Goal: Information Seeking & Learning: Find specific fact

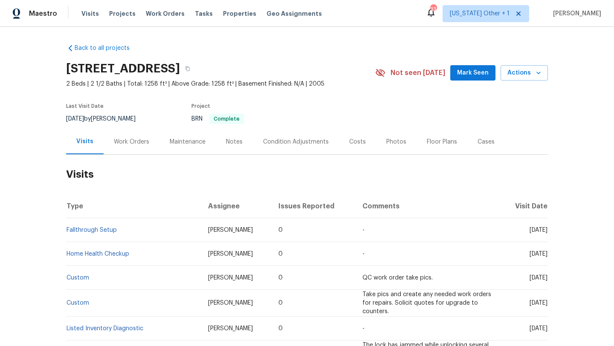
click at [131, 144] on div "Work Orders" at bounding box center [131, 142] width 35 height 9
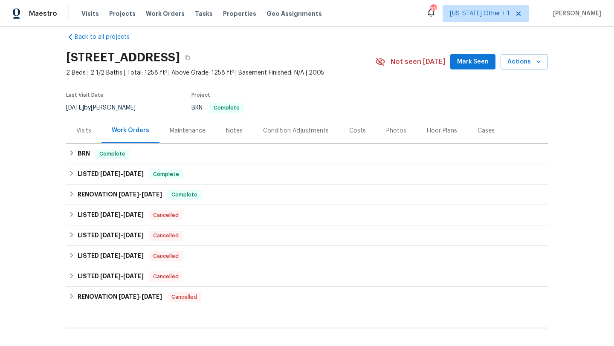
scroll to position [12, 0]
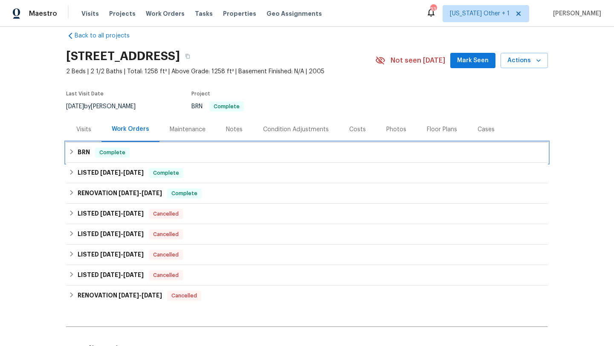
click at [92, 156] on div "BRN Complete" at bounding box center [307, 152] width 476 height 10
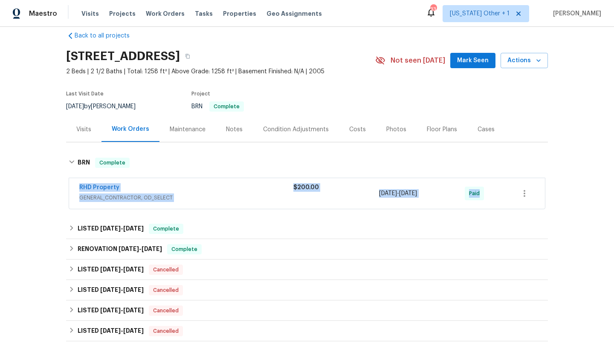
drag, startPoint x: 74, startPoint y: 183, endPoint x: 482, endPoint y: 205, distance: 408.8
click at [482, 205] on div "RHD Property GENERAL_CONTRACTOR, OD_SELECT $200.00 3/27/2021 - 3/31/2021 Paid" at bounding box center [307, 193] width 476 height 31
copy div "RHD Property GENERAL_CONTRACTOR, OD_SELECT $200.00 3/27/2021 - 3/31/2021 Paid"
click at [6, 169] on div "Back to all projects 5340 Fayetteville Rd, Durham, NC 27713 2 Beds | 2 1/2 Bath…" at bounding box center [307, 186] width 614 height 319
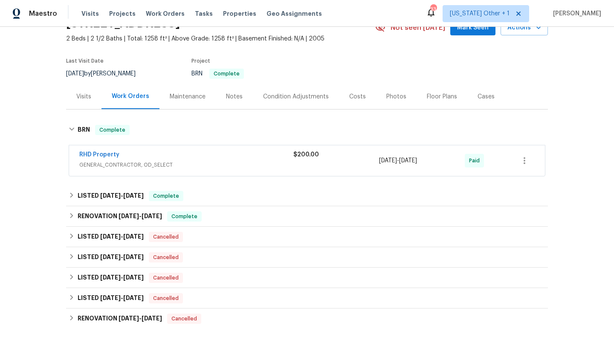
scroll to position [46, 0]
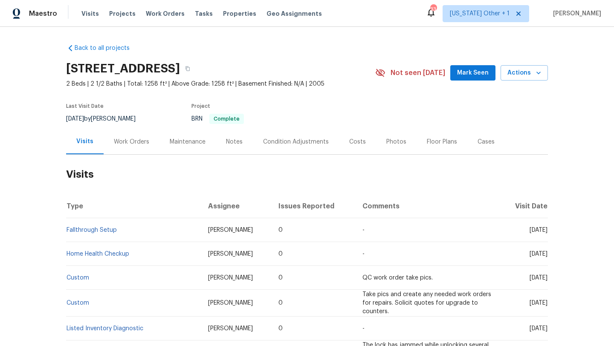
scroll to position [16, 0]
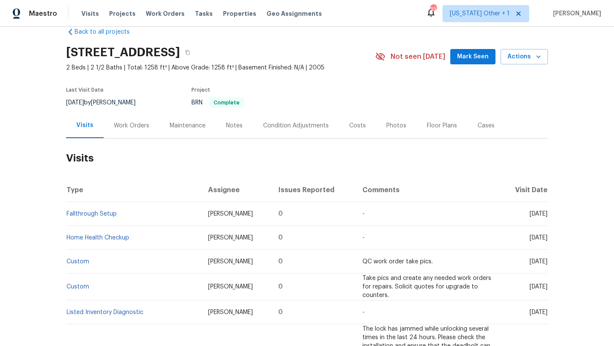
click at [124, 129] on div "Work Orders" at bounding box center [131, 125] width 35 height 9
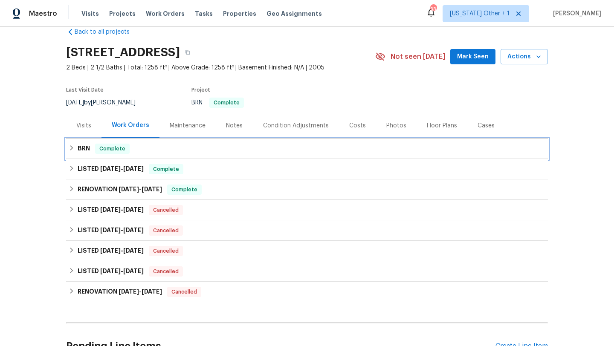
click at [125, 157] on div "BRN Complete" at bounding box center [307, 148] width 482 height 20
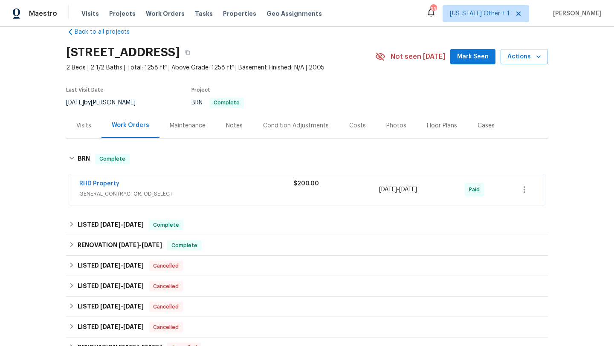
click at [77, 184] on div "RHD Property GENERAL_CONTRACTOR, OD_SELECT $200.00 [DATE] - [DATE] Paid" at bounding box center [307, 189] width 476 height 31
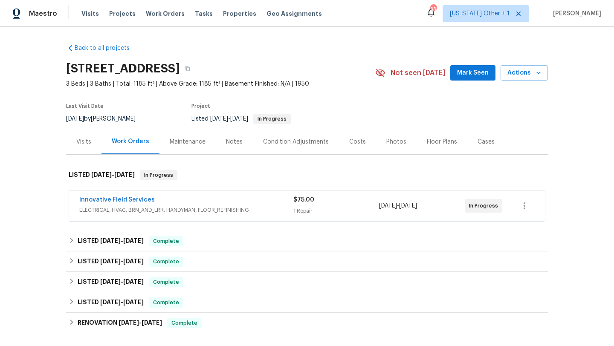
click at [236, 199] on div "Innovative Field Services" at bounding box center [186, 201] width 214 height 10
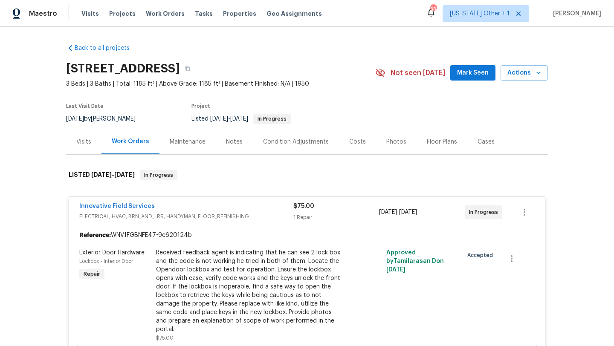
scroll to position [98, 0]
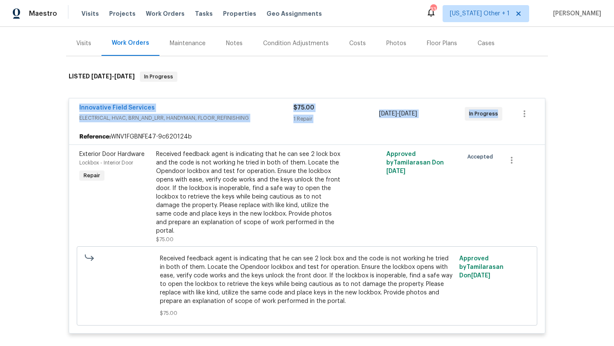
drag, startPoint x: 71, startPoint y: 104, endPoint x: 523, endPoint y: 125, distance: 452.1
click at [523, 125] on div "Innovative Field Services ELECTRICAL, HVAC, BRN_AND_LRR, HANDYMAN, FLOOR_REFINI…" at bounding box center [307, 113] width 476 height 31
copy div "Innovative Field Services ELECTRICAL, HVAC, BRN_AND_LRR, HANDYMAN, FLOOR_REFINI…"
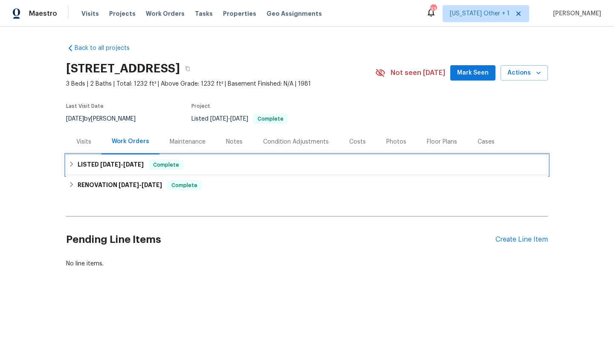
click at [85, 161] on h6 "LISTED [DATE] - [DATE]" at bounding box center [111, 165] width 66 height 10
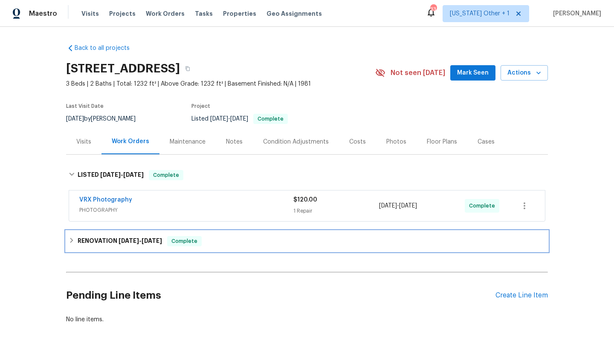
click at [118, 247] on div "RENOVATION [DATE] - [DATE] Complete" at bounding box center [307, 241] width 482 height 20
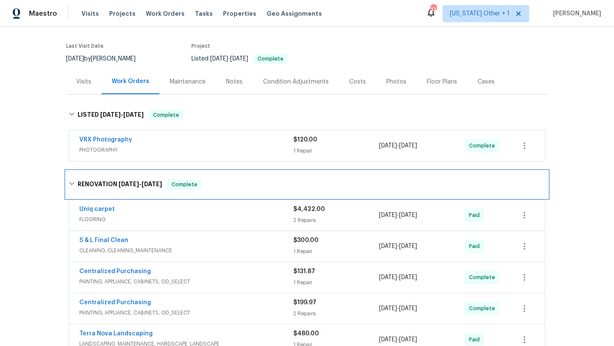
scroll to position [70, 0]
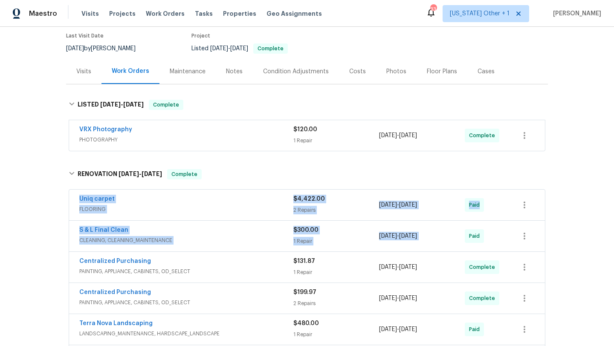
drag, startPoint x: 71, startPoint y: 195, endPoint x: 500, endPoint y: 226, distance: 429.8
click at [500, 226] on div "Uniq carpet FLOORING $4,422.00 2 Repairs [DATE] - [DATE] Paid S & L Final Clean…" at bounding box center [307, 314] width 476 height 249
click at [1, 199] on div "Back to all projects [STREET_ADDRESS] 3 Beds | 2 Baths | Total: 1232 ft² | Abov…" at bounding box center [307, 186] width 614 height 319
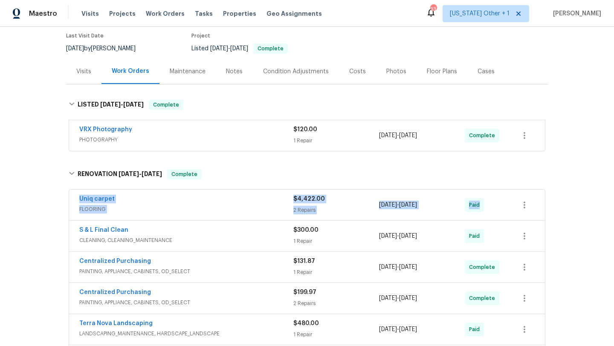
drag, startPoint x: 72, startPoint y: 195, endPoint x: 496, endPoint y: 210, distance: 424.2
click at [496, 210] on div "Uniq carpet FLOORING $4,422.00 2 Repairs [DATE] - [DATE] Paid" at bounding box center [307, 205] width 476 height 31
copy div "Uniq carpet FLOORING $4,422.00 2 Repairs [DATE] - [DATE] Paid"
click at [197, 207] on span "FLOORING" at bounding box center [186, 209] width 214 height 9
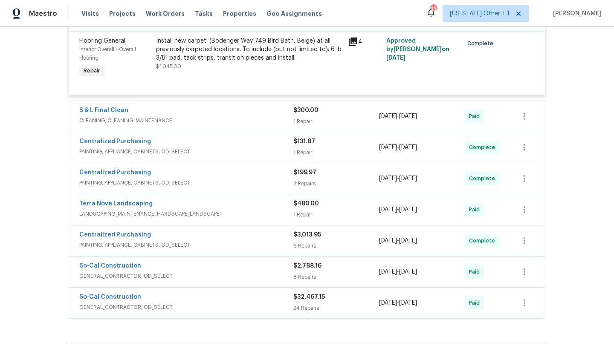
scroll to position [359, 0]
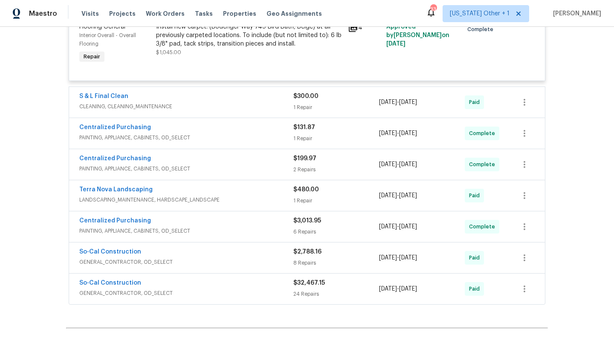
click at [249, 99] on div "S & L Final Clean" at bounding box center [186, 97] width 214 height 10
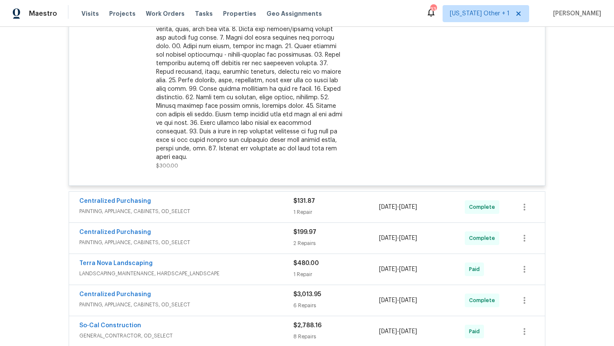
scroll to position [524, 0]
click at [239, 207] on span "PAINTING, APPLIANCE, CABINETS, OD_SELECT" at bounding box center [186, 211] width 214 height 9
